Goal: Task Accomplishment & Management: Use online tool/utility

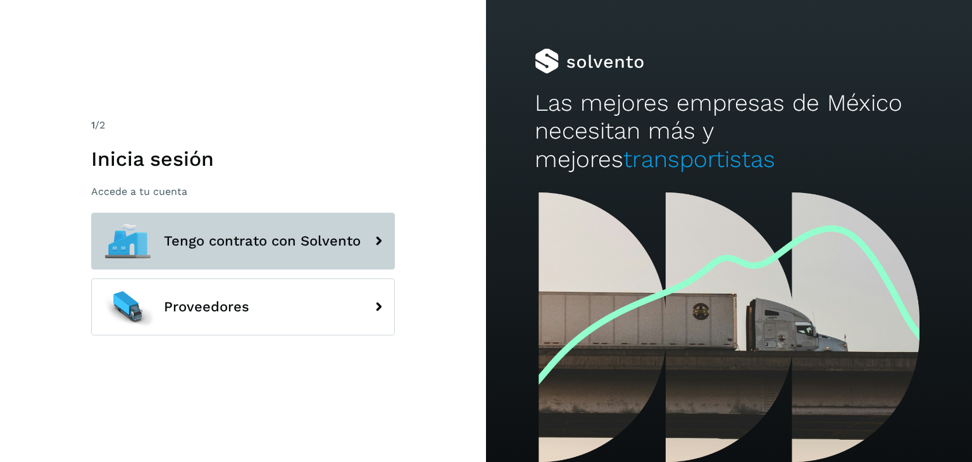
click at [324, 245] on span "Tengo contrato con Solvento" at bounding box center [262, 241] width 197 height 15
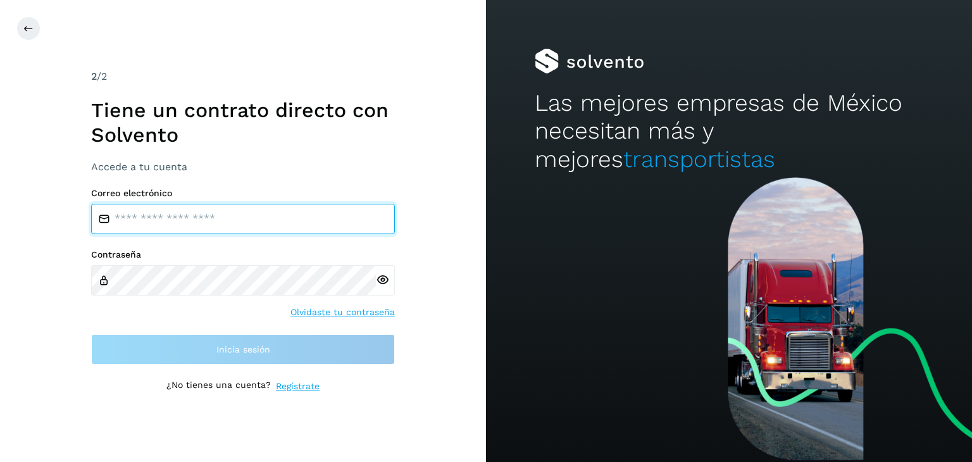
click at [305, 221] on input "email" at bounding box center [243, 219] width 304 height 30
type input "**********"
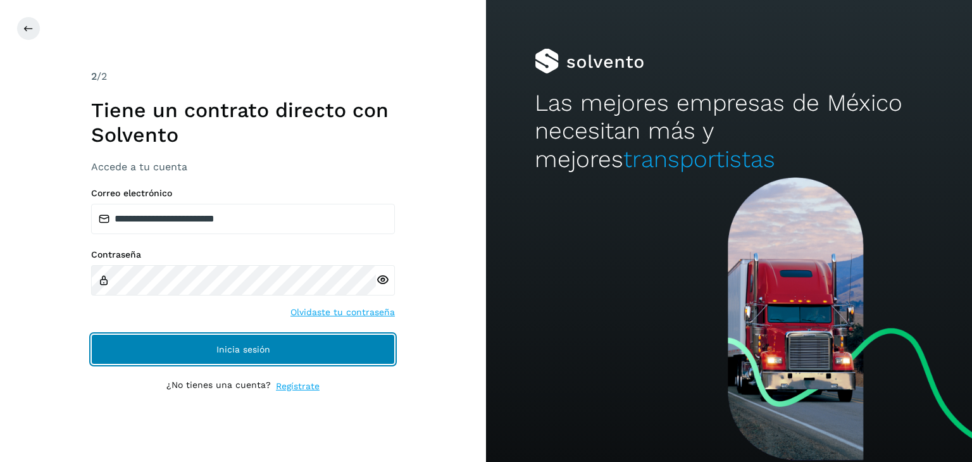
click at [284, 346] on button "Inicia sesión" at bounding box center [243, 349] width 304 height 30
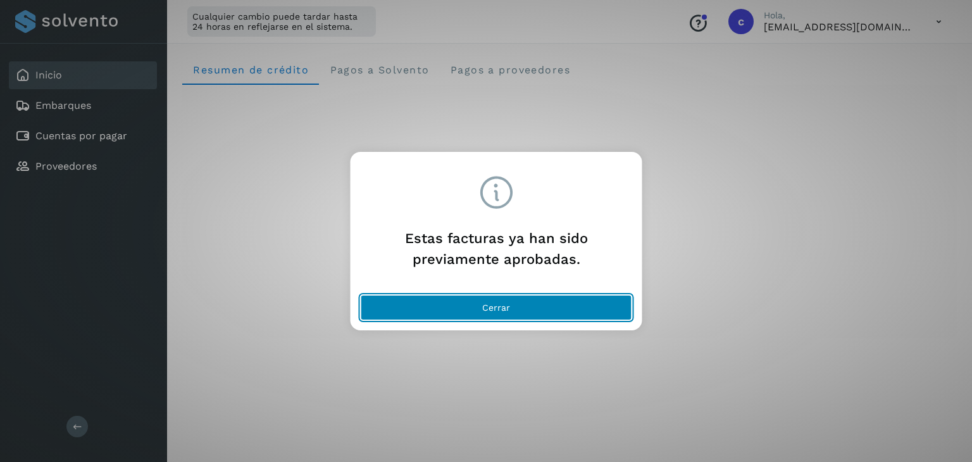
click at [451, 308] on button "Cerrar" at bounding box center [497, 307] width 272 height 25
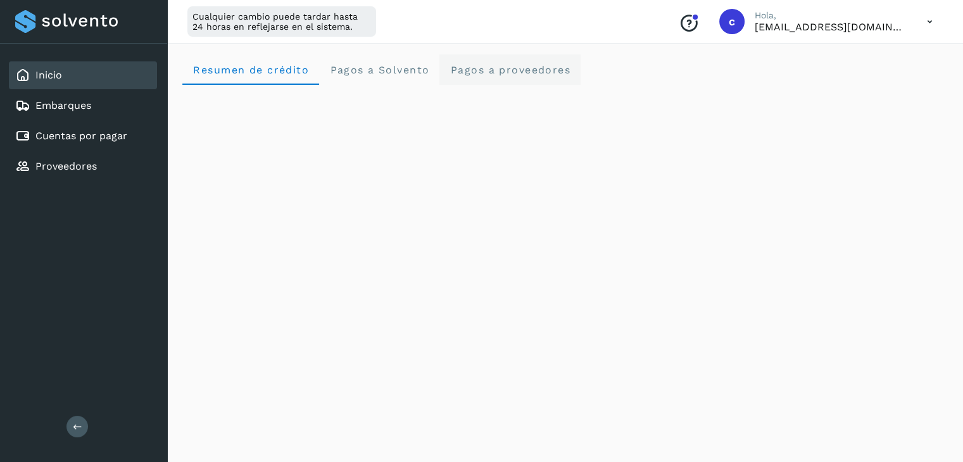
click at [524, 82] on proveedores "Pagos a proveedores" at bounding box center [509, 69] width 141 height 30
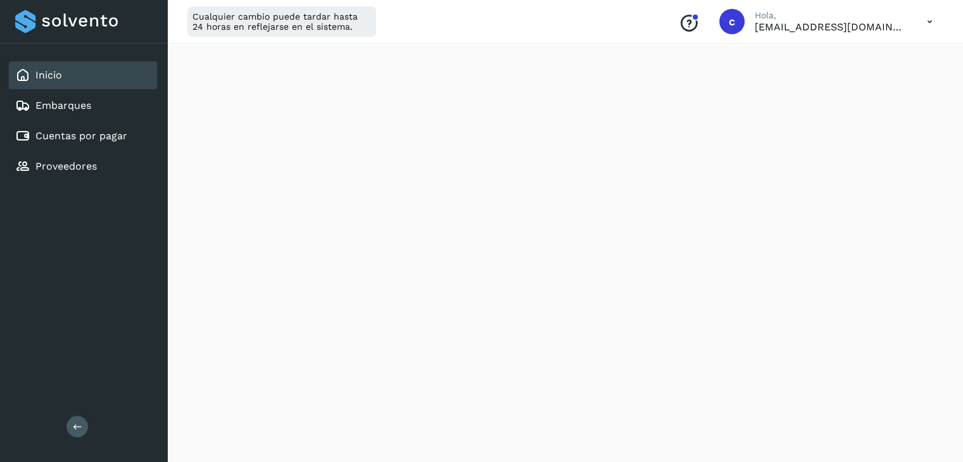
scroll to position [761, 0]
